Goal: Transaction & Acquisition: Purchase product/service

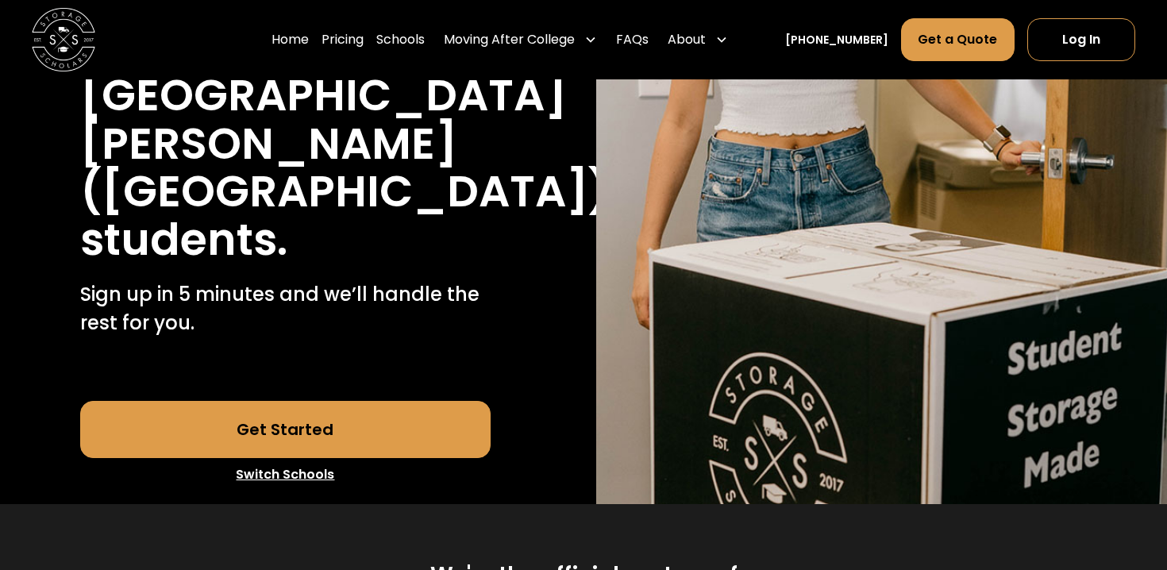
scroll to position [436, 0]
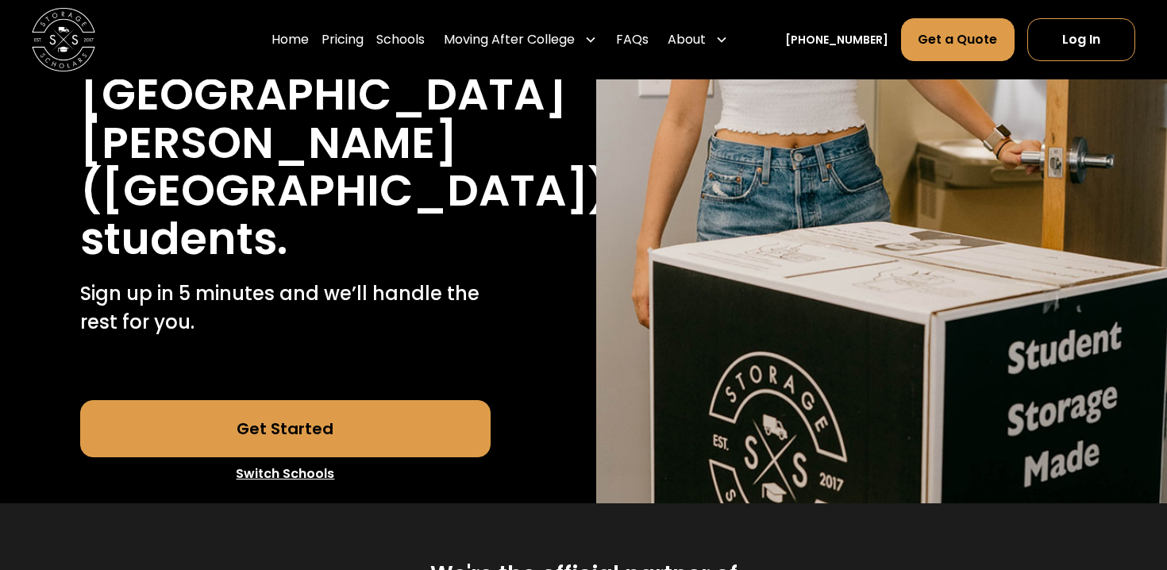
click at [273, 457] on link "Switch Schools" at bounding box center [285, 473] width 411 height 33
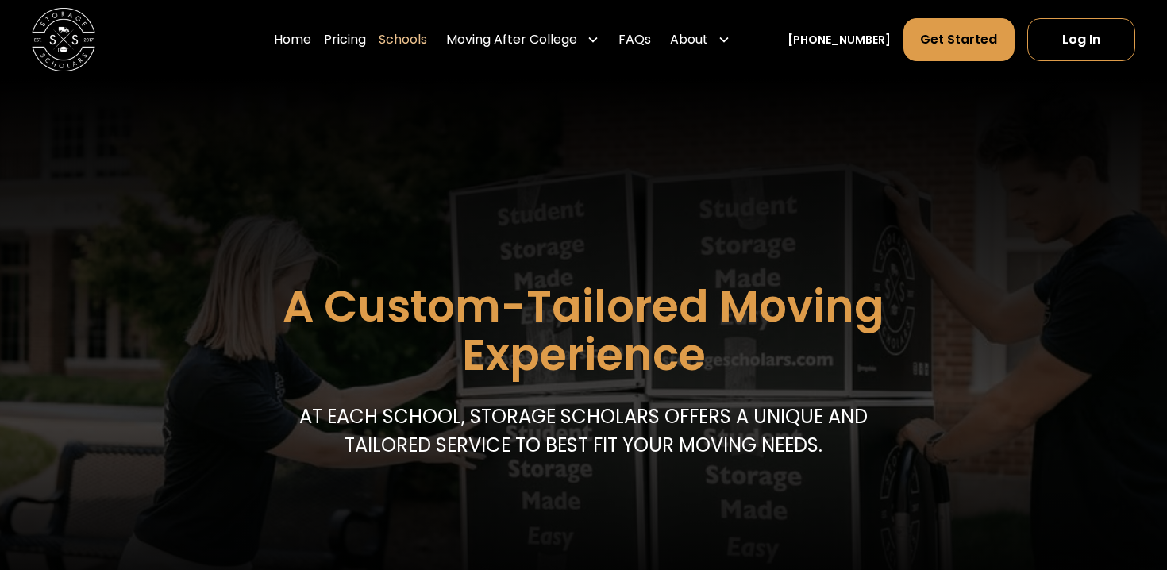
click at [828, 237] on header "A Custom-Tailored Moving Experience At each school, storage scholars offers a u…" at bounding box center [583, 343] width 1167 height 529
copy h1 "A"
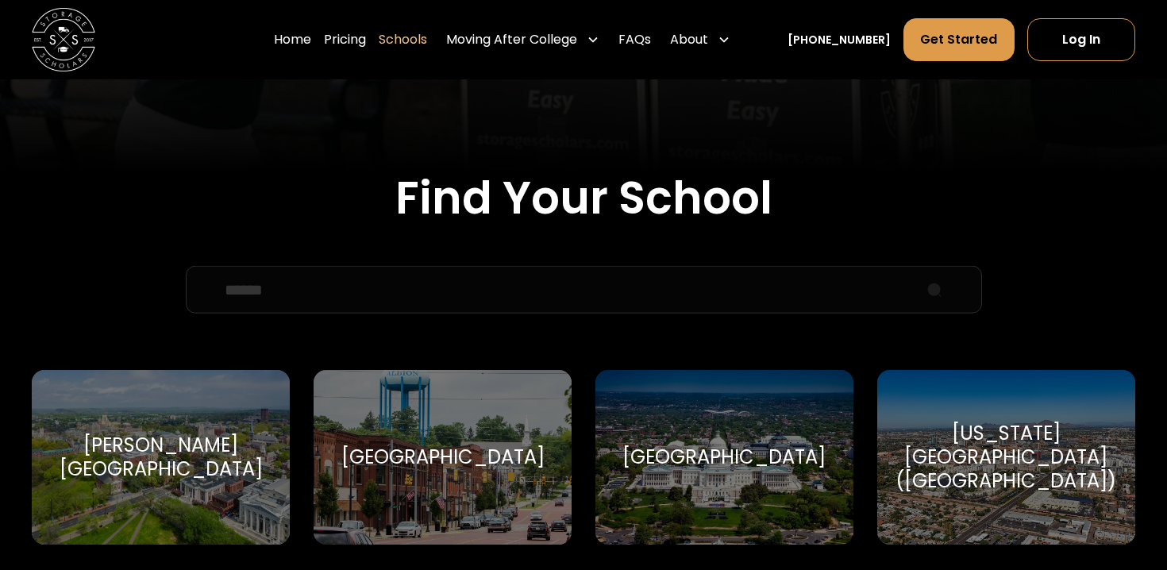
scroll to position [440, 0]
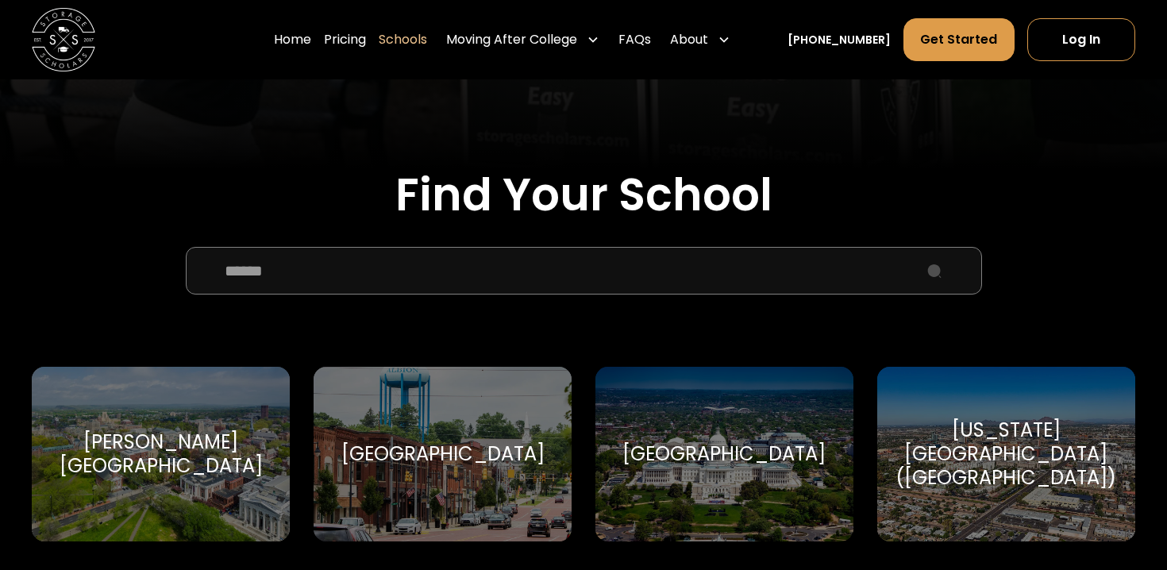
click at [378, 275] on input "School Select Form" at bounding box center [584, 271] width 796 height 48
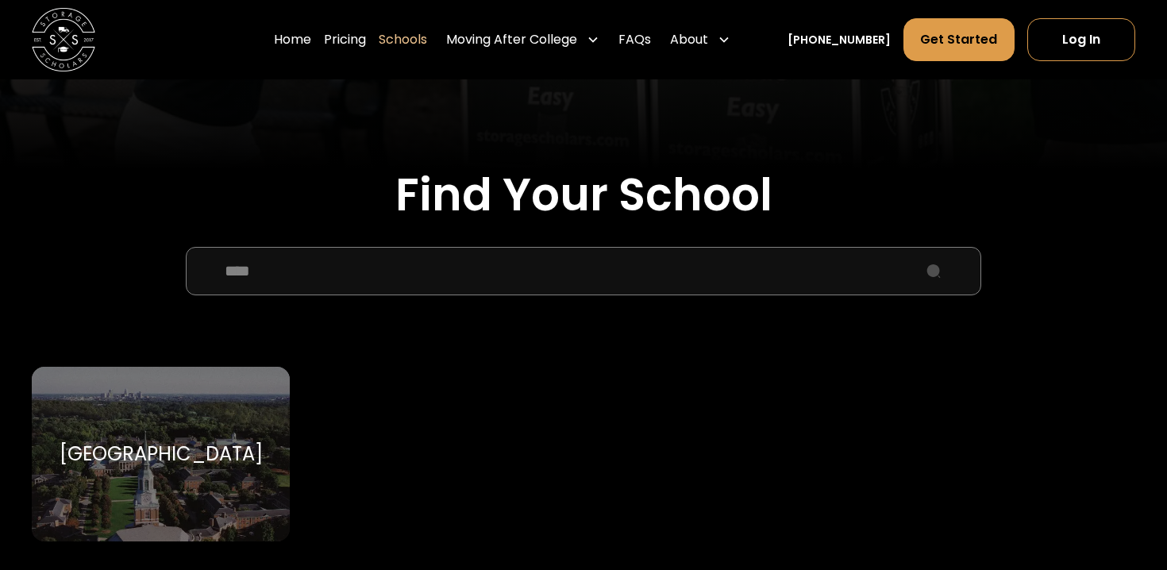
type input "****"
click at [226, 424] on div "[GEOGRAPHIC_DATA] [GEOGRAPHIC_DATA]" at bounding box center [161, 454] width 258 height 175
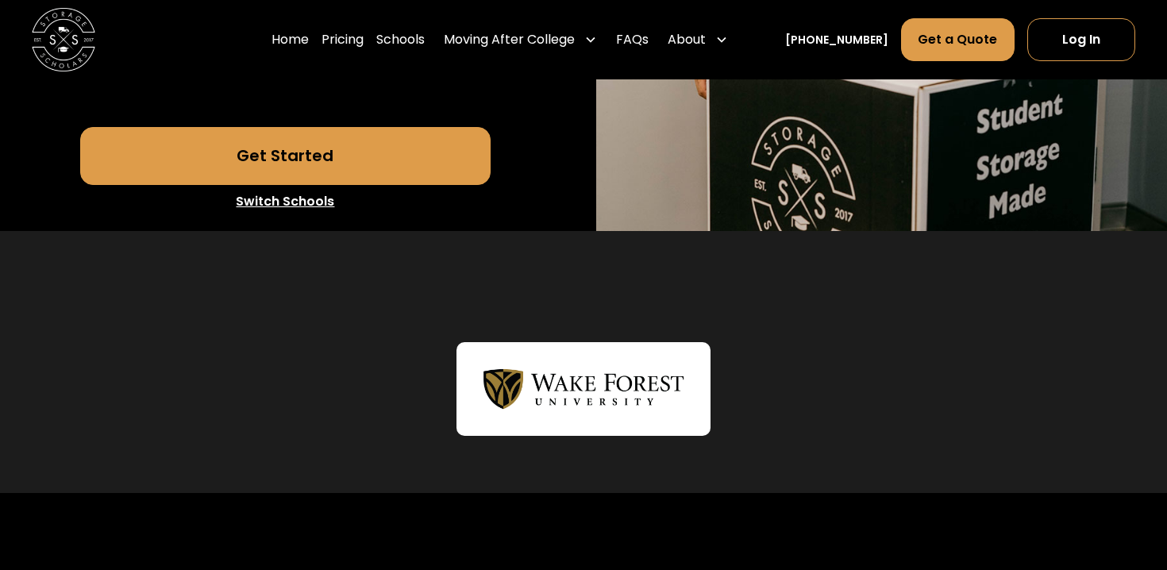
scroll to position [527, 0]
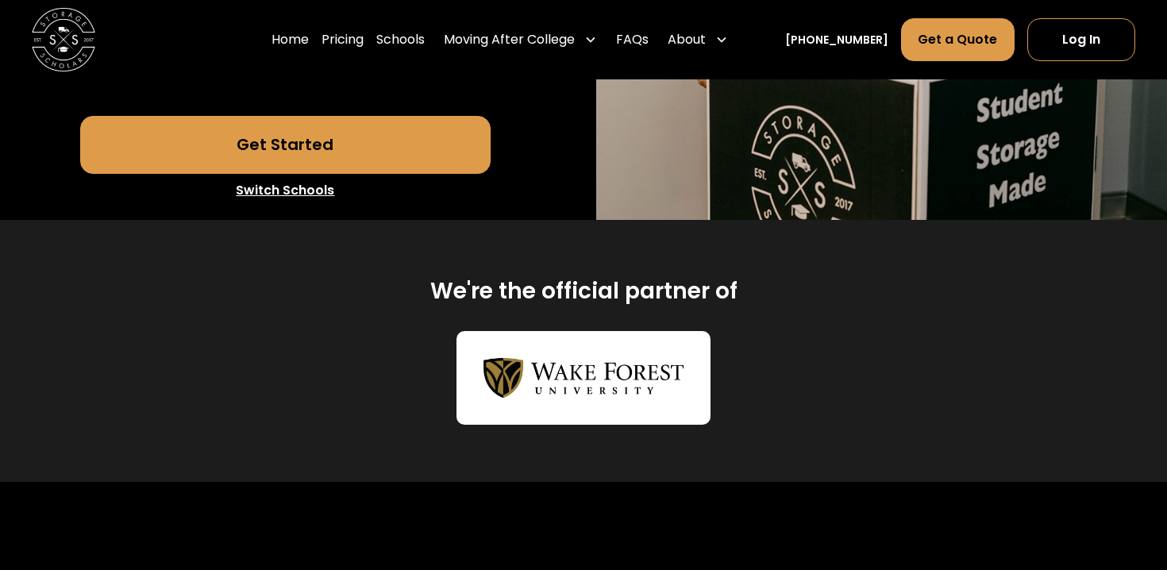
click at [394, 173] on link "Get Started" at bounding box center [285, 144] width 411 height 57
